Goal: Navigation & Orientation: Find specific page/section

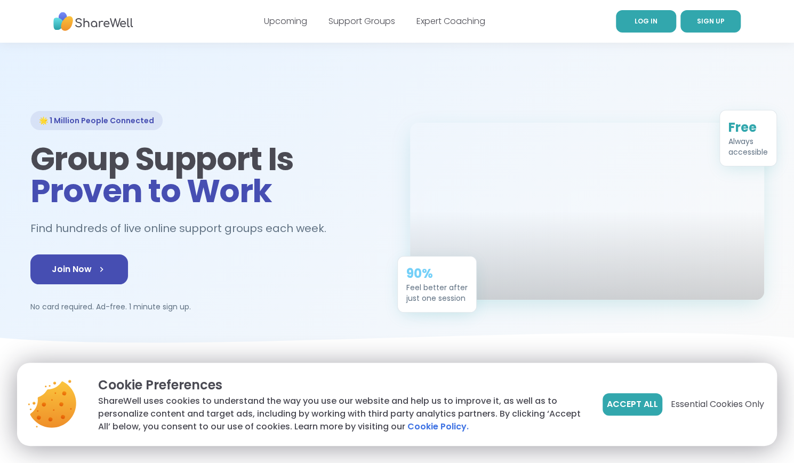
click at [656, 28] on link "LOG IN" at bounding box center [646, 21] width 60 height 22
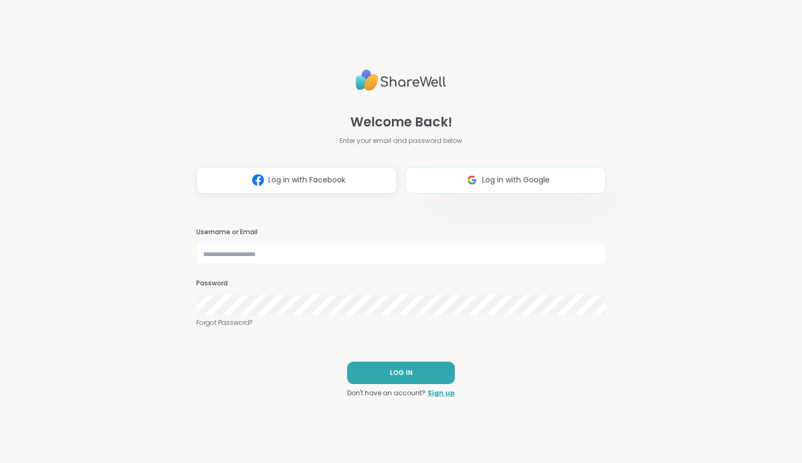
click at [457, 182] on button "Log in with Google" at bounding box center [505, 180] width 201 height 27
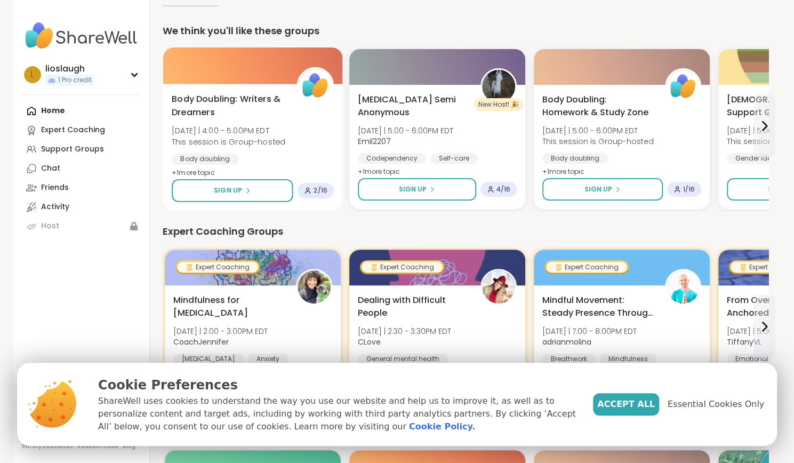
scroll to position [28, 0]
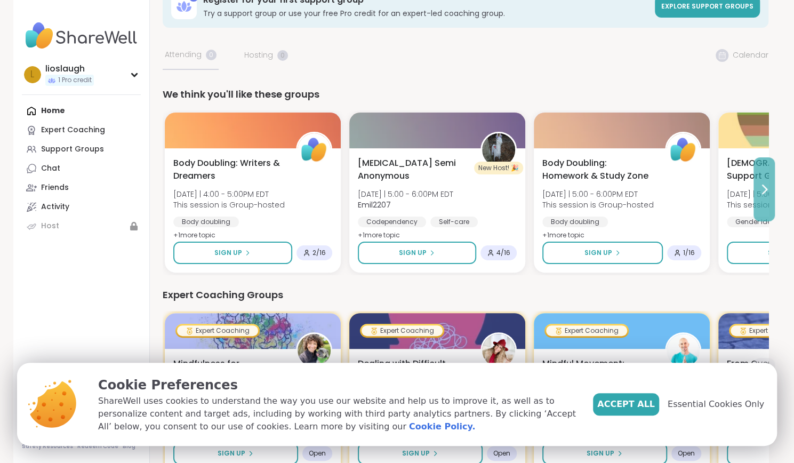
click at [760, 186] on icon at bounding box center [764, 189] width 13 height 13
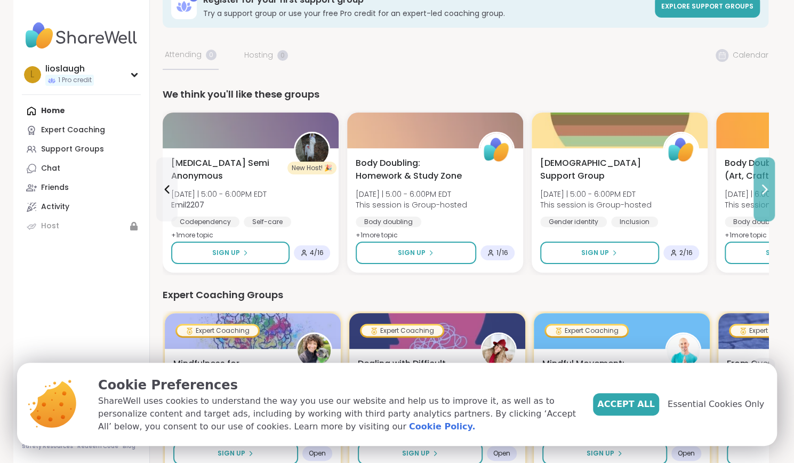
click at [760, 186] on icon at bounding box center [764, 189] width 13 height 13
